Goal: Task Accomplishment & Management: Use online tool/utility

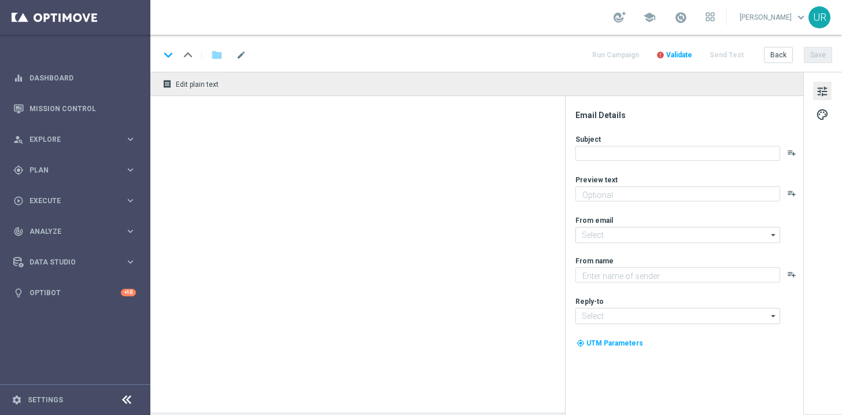
type textarea "EuroMillions GRATIS zum EuroJackpot."
type textarea "Lottoland"
type input "[EMAIL_ADDRESS][DOMAIN_NAME]"
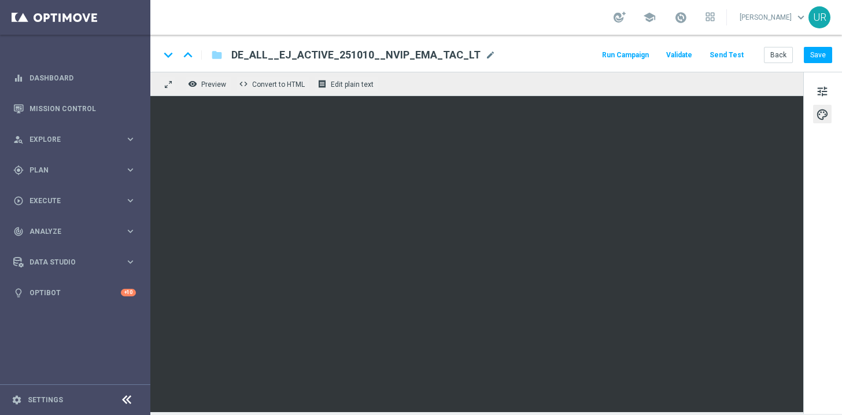
click at [727, 56] on button "Send Test" at bounding box center [727, 55] width 38 height 16
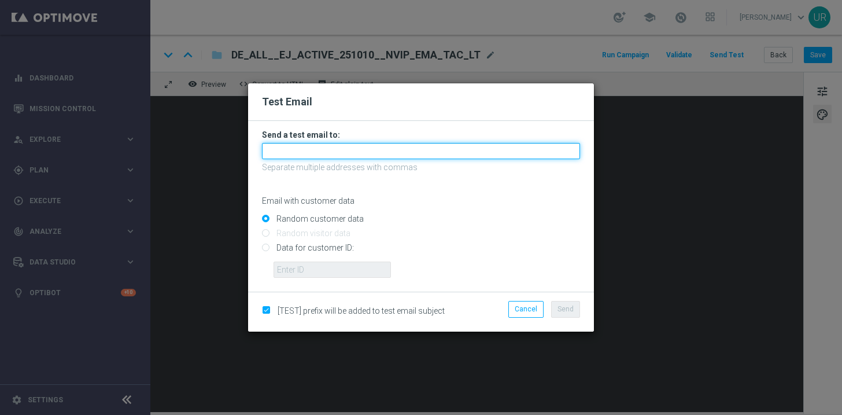
click at [423, 147] on input "text" at bounding box center [421, 151] width 318 height 16
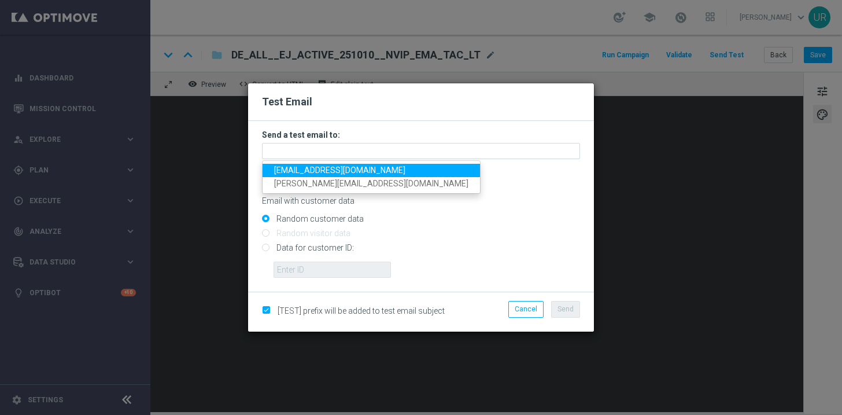
click at [304, 170] on span "[EMAIL_ADDRESS][DOMAIN_NAME]" at bounding box center [339, 169] width 131 height 9
type input "[EMAIL_ADDRESS][DOMAIN_NAME]"
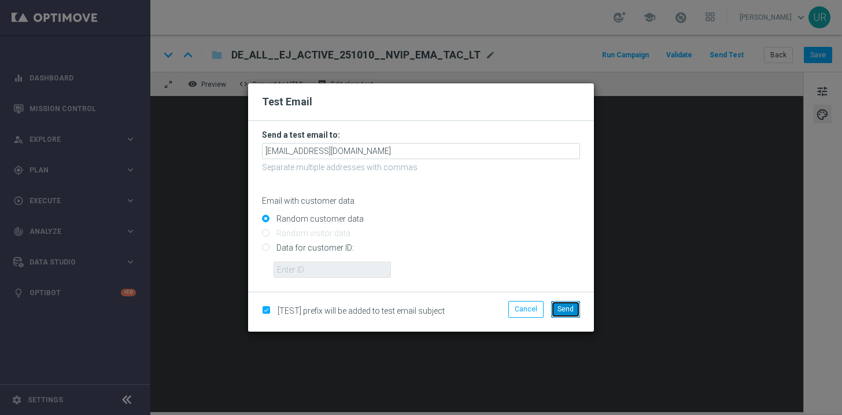
click at [562, 307] on span "Send" at bounding box center [566, 309] width 16 height 8
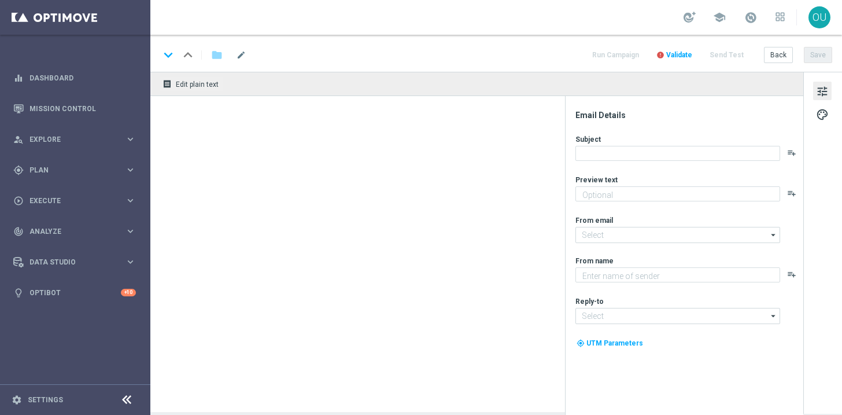
type textarea "EuroMillions GRATIS zum EuroJackpot."
type input "[EMAIL_ADDRESS][DOMAIN_NAME]"
type textarea "Lottoland"
type input "[EMAIL_ADDRESS][DOMAIN_NAME]"
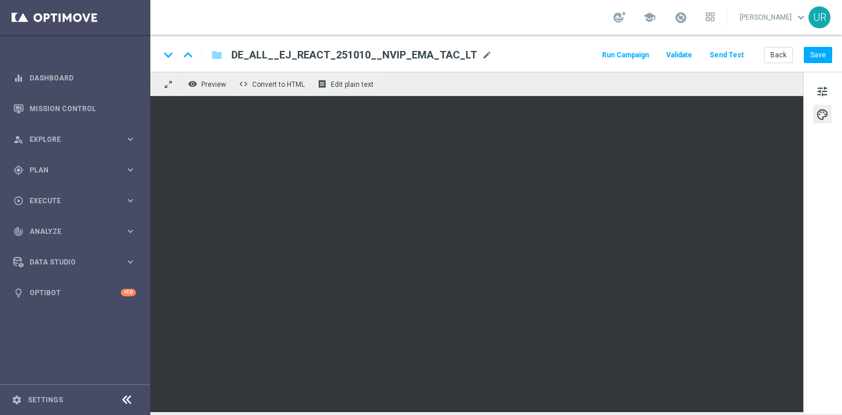
click at [726, 54] on button "Send Test" at bounding box center [727, 55] width 38 height 16
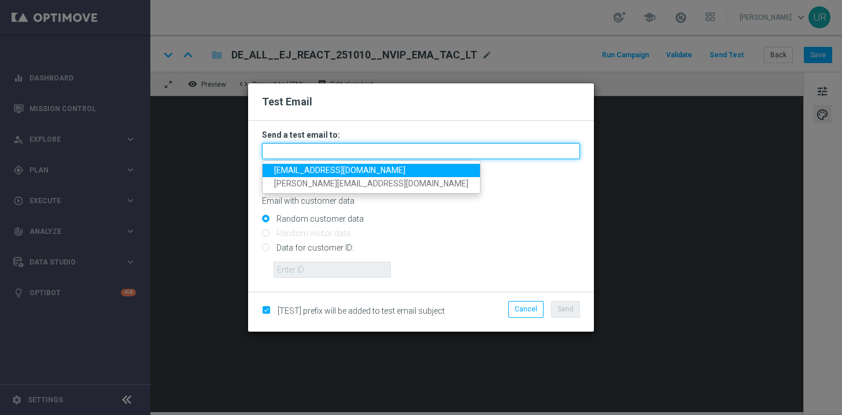
click at [476, 152] on input "text" at bounding box center [421, 151] width 318 height 16
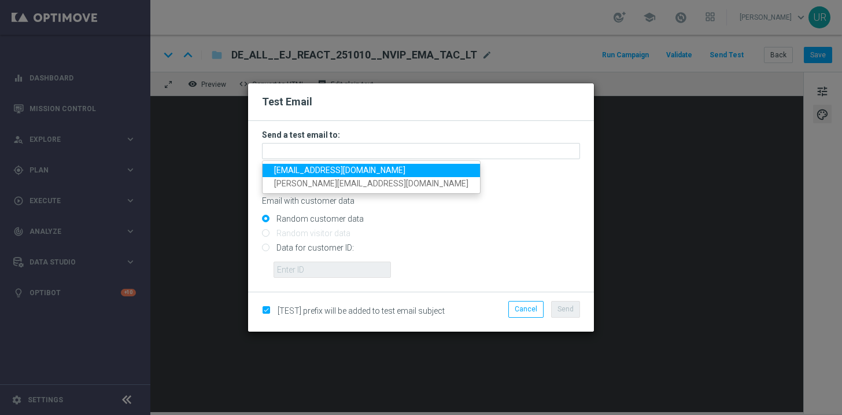
click at [297, 173] on span "[EMAIL_ADDRESS][DOMAIN_NAME]" at bounding box center [339, 169] width 131 height 9
type input "[EMAIL_ADDRESS][DOMAIN_NAME]"
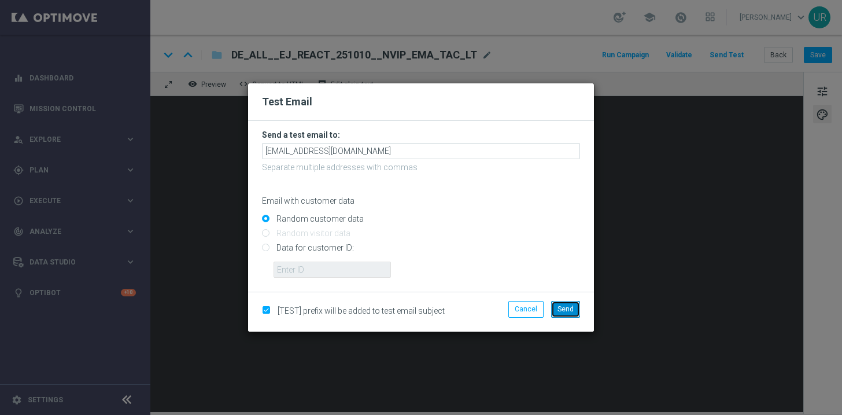
click at [565, 307] on span "Send" at bounding box center [566, 309] width 16 height 8
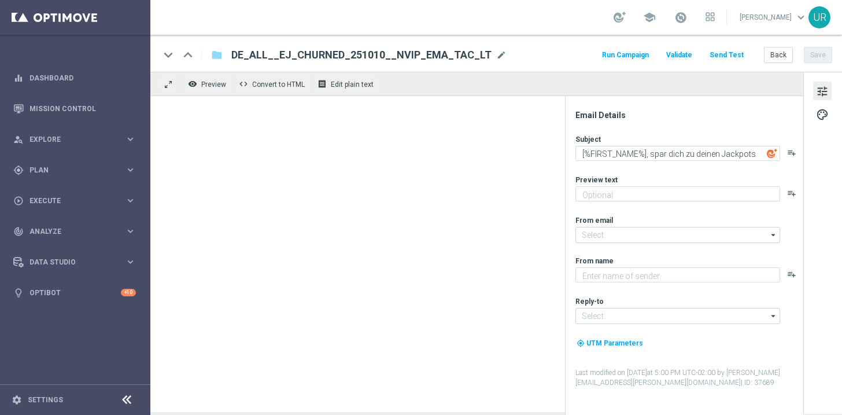
type textarea "EuroMillions GRATIS zum EuroJackpot."
type input "[EMAIL_ADDRESS][DOMAIN_NAME]"
type textarea "Lottoland"
type input "[EMAIL_ADDRESS][DOMAIN_NAME]"
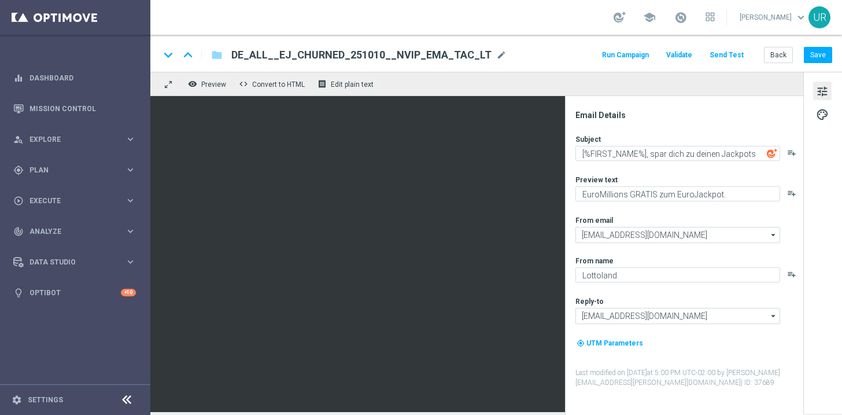
click at [727, 54] on button "Send Test" at bounding box center [727, 55] width 38 height 16
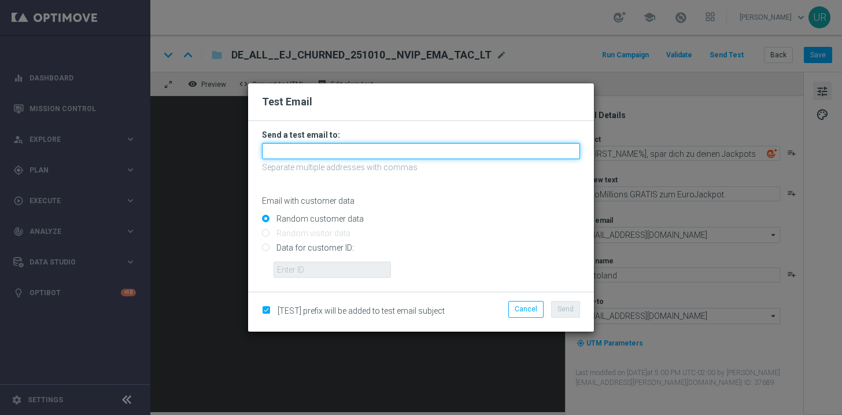
click at [510, 146] on input "text" at bounding box center [421, 151] width 318 height 16
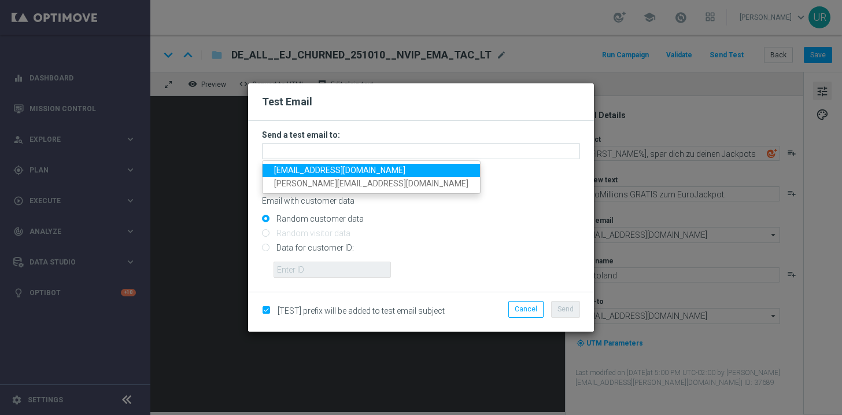
click at [281, 172] on span "[EMAIL_ADDRESS][DOMAIN_NAME]" at bounding box center [339, 169] width 131 height 9
type input "[EMAIL_ADDRESS][DOMAIN_NAME]"
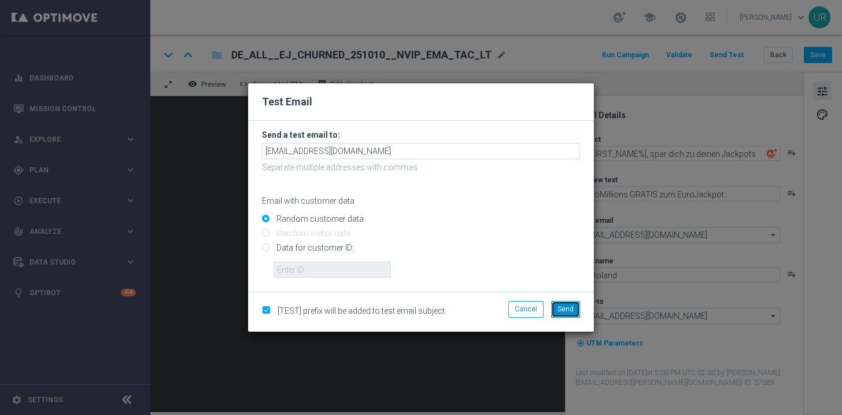
click at [572, 315] on button "Send" at bounding box center [565, 309] width 29 height 16
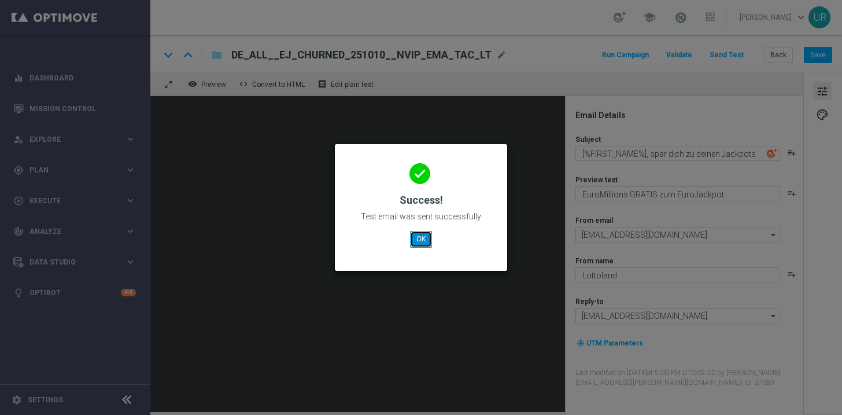
click at [421, 241] on button "OK" at bounding box center [421, 239] width 22 height 16
